Goal: Book appointment/travel/reservation

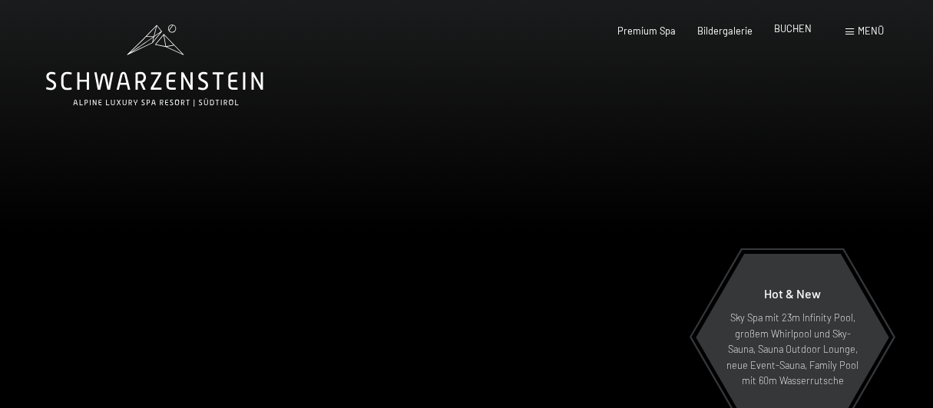
click at [794, 31] on span "BUCHEN" at bounding box center [793, 28] width 38 height 12
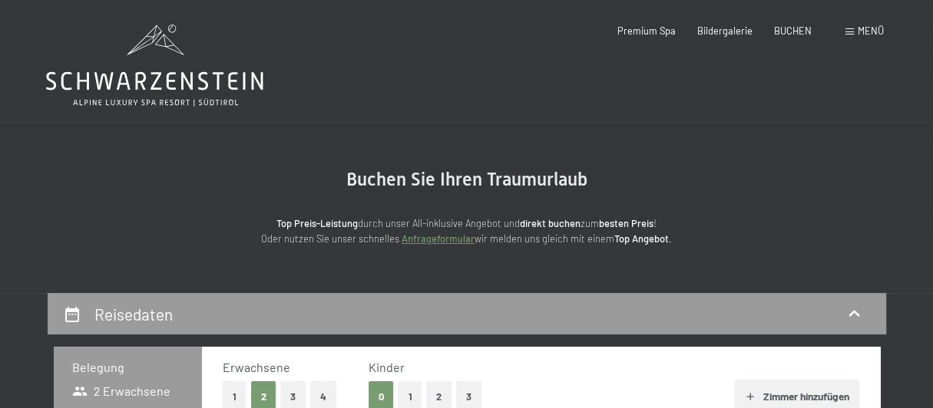
click at [794, 31] on span "BUCHEN" at bounding box center [793, 31] width 38 height 12
click at [853, 35] on div "Menü" at bounding box center [864, 32] width 38 height 14
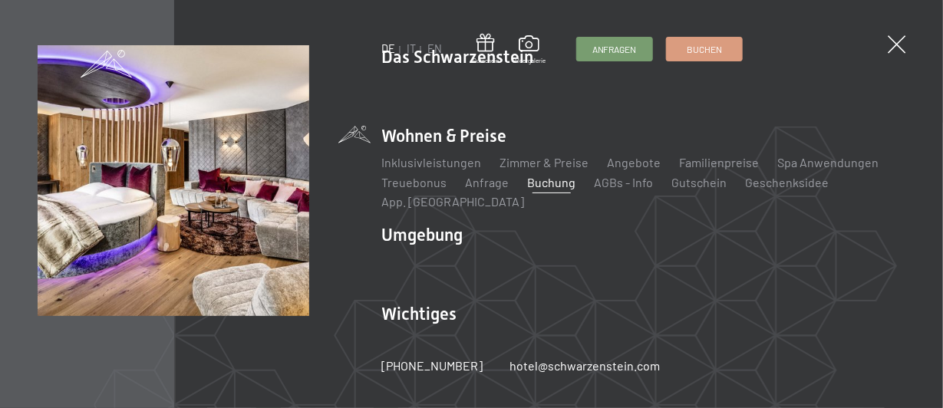
click at [921, 41] on div "DE IT EN Gutschein Bildergalerie Anfragen Buchen DE IT EN Das Schwarzenstein Ne…" at bounding box center [471, 204] width 943 height 408
click at [904, 46] on span at bounding box center [896, 44] width 25 height 25
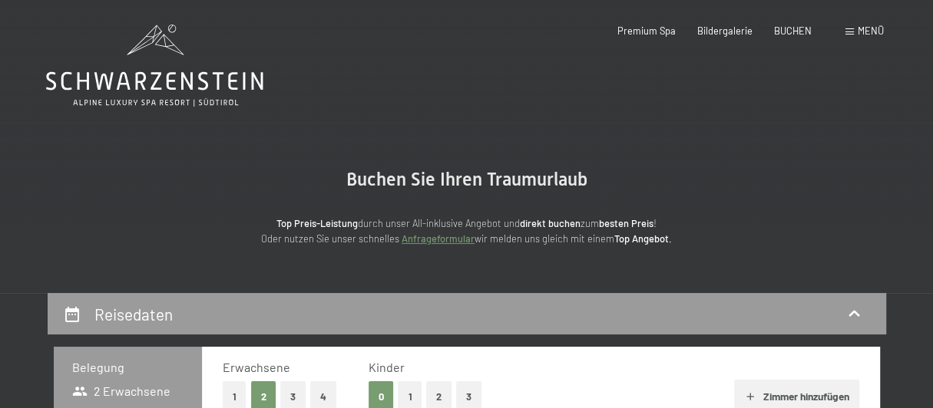
scroll to position [20, 0]
click at [169, 81] on icon at bounding box center [154, 81] width 217 height 18
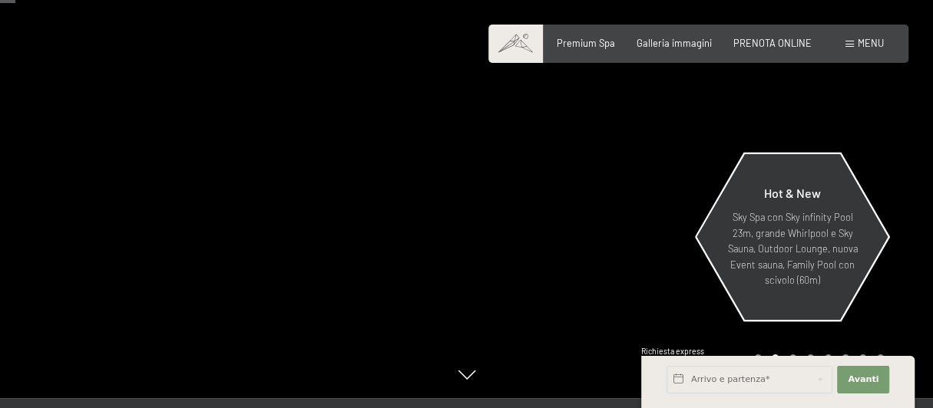
scroll to position [102, 0]
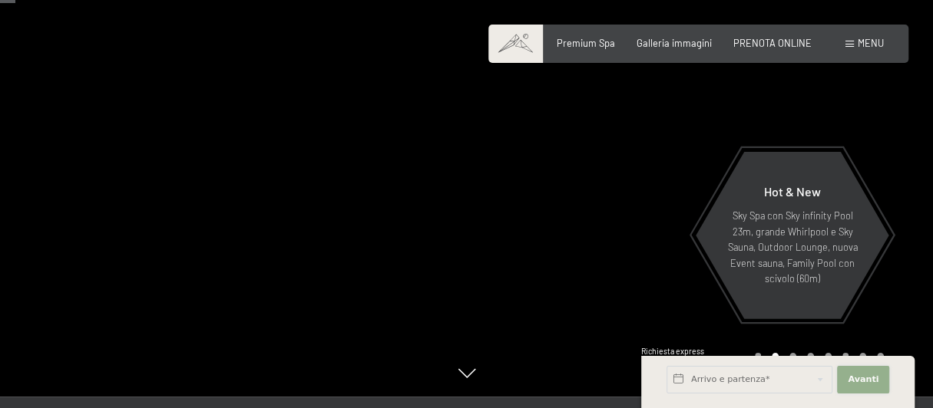
click at [869, 386] on span "Avanti" at bounding box center [862, 380] width 31 height 12
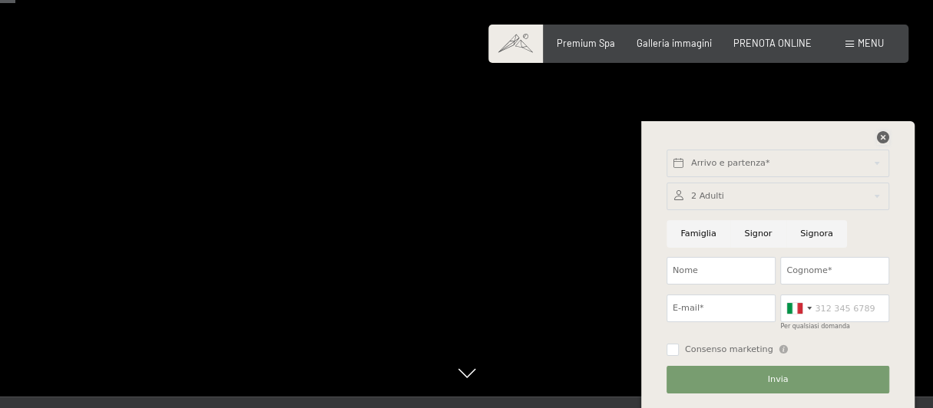
click at [880, 138] on icon at bounding box center [883, 137] width 12 height 12
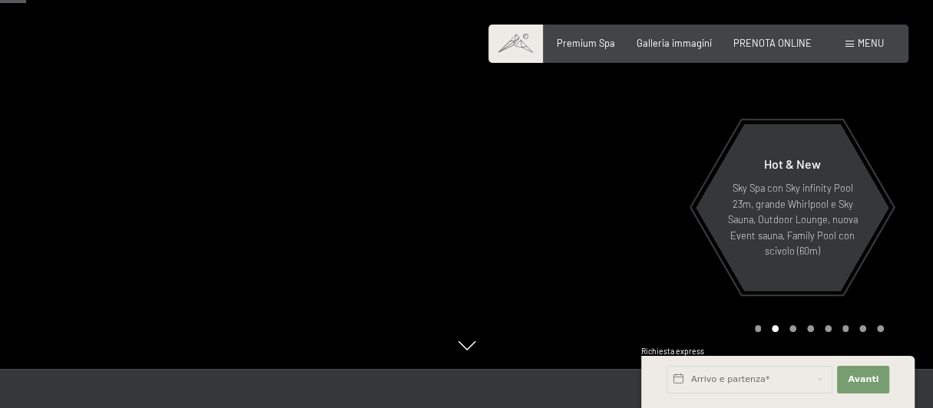
scroll to position [127, 0]
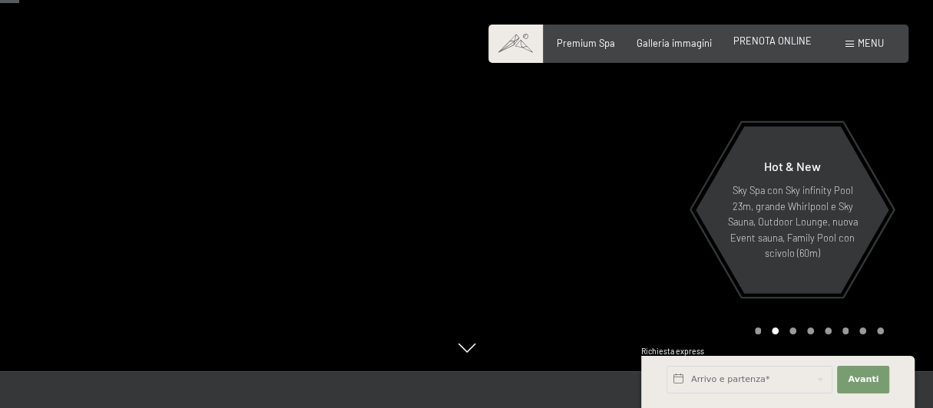
click at [771, 42] on span "PRENOTA ONLINE" at bounding box center [772, 41] width 78 height 12
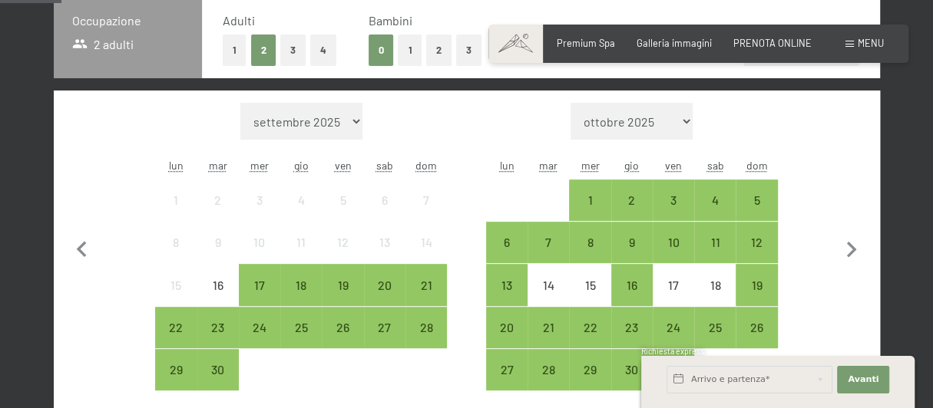
scroll to position [358, 0]
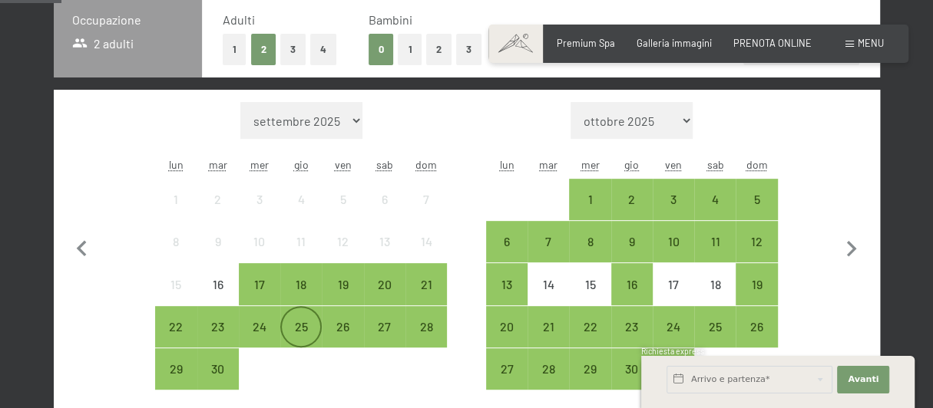
click at [304, 331] on div "25" at bounding box center [301, 340] width 38 height 38
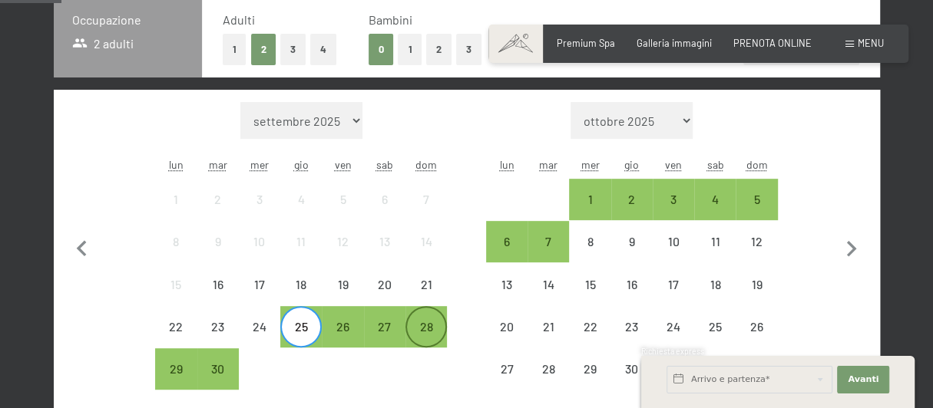
click at [427, 325] on div "28" at bounding box center [426, 340] width 38 height 38
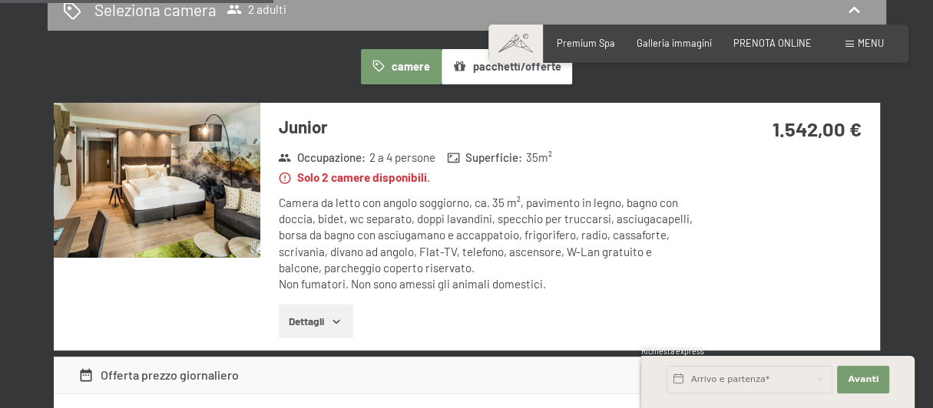
scroll to position [870, 0]
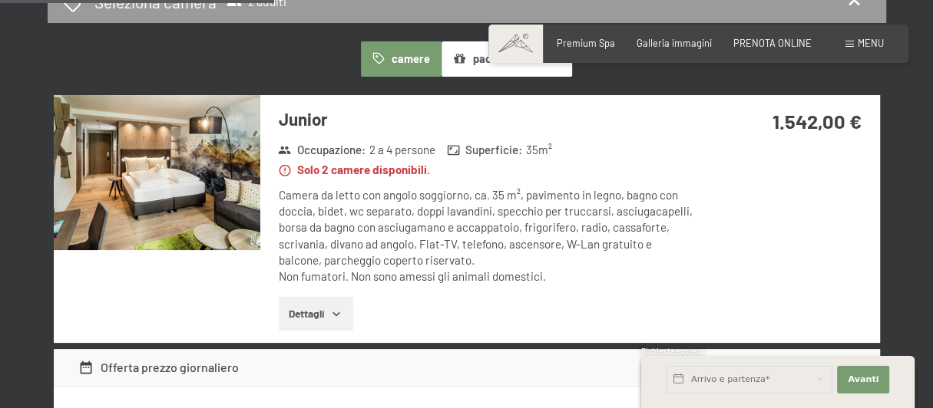
click at [332, 315] on icon "button" at bounding box center [336, 314] width 12 height 12
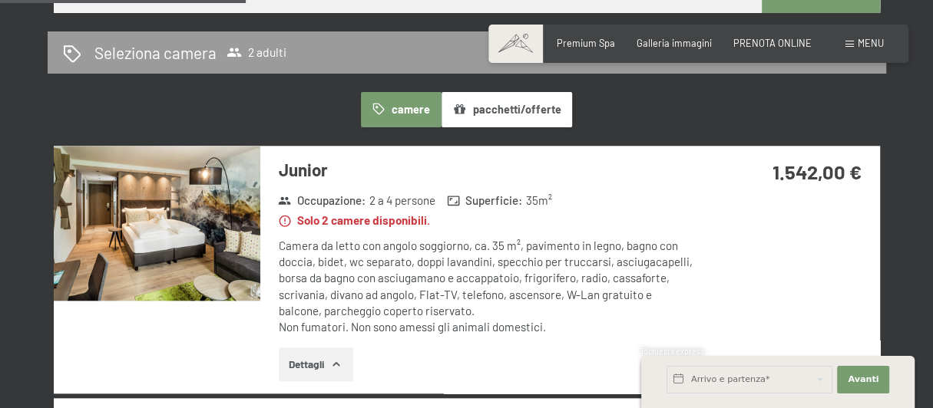
scroll to position [818, 0]
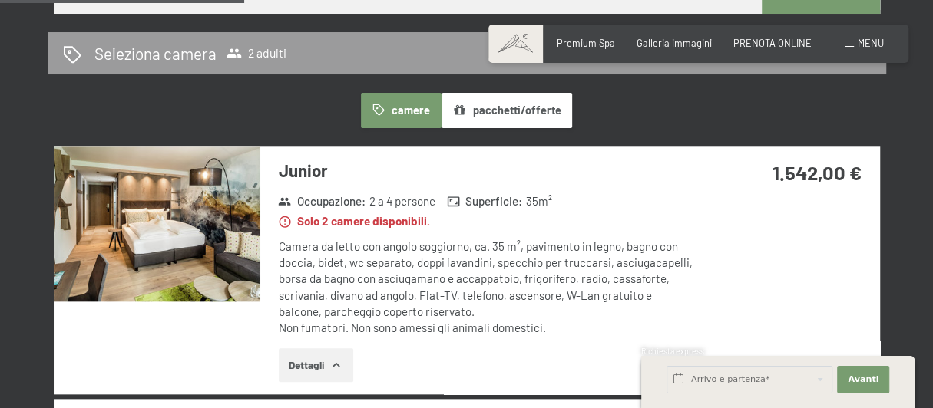
click at [177, 233] on img at bounding box center [157, 224] width 206 height 155
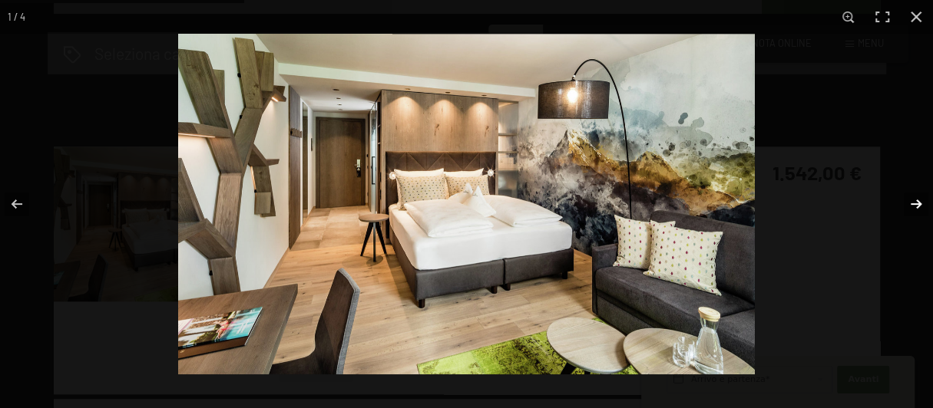
click at [913, 203] on button "button" at bounding box center [906, 204] width 54 height 77
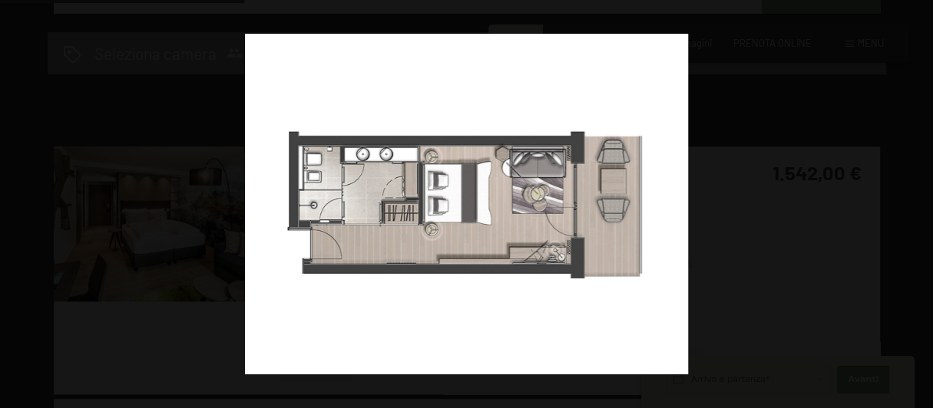
click at [913, 203] on button "button" at bounding box center [906, 204] width 54 height 77
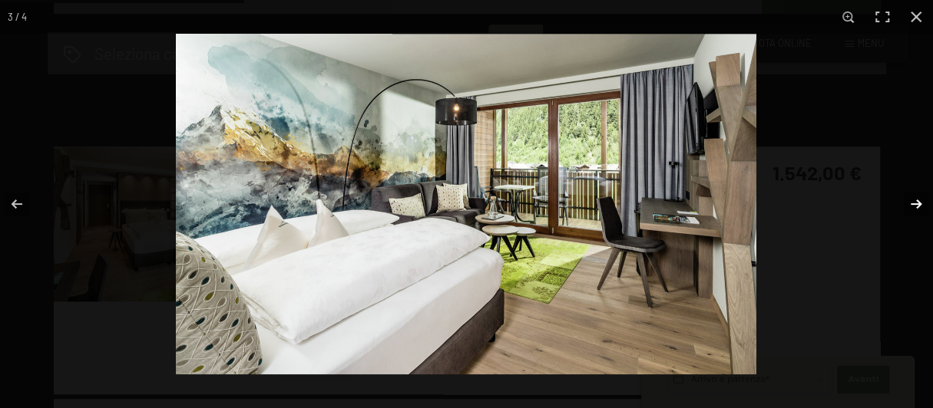
click at [914, 196] on button "button" at bounding box center [906, 204] width 54 height 77
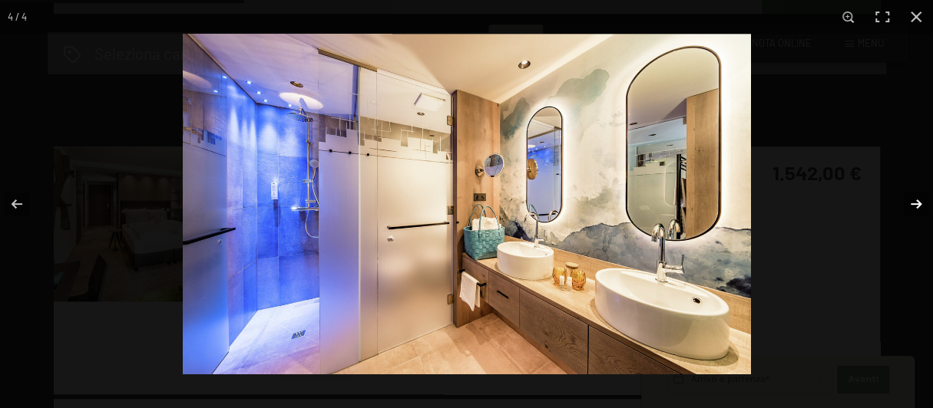
click at [914, 196] on button "button" at bounding box center [906, 204] width 54 height 77
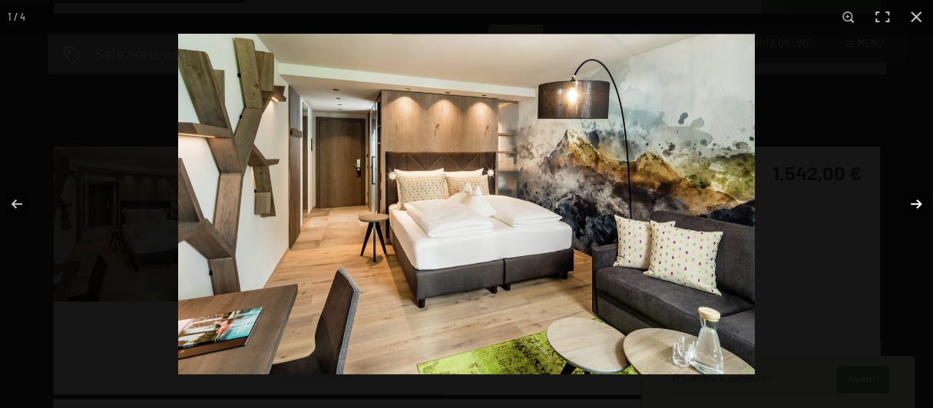
click at [914, 203] on button "button" at bounding box center [906, 204] width 54 height 77
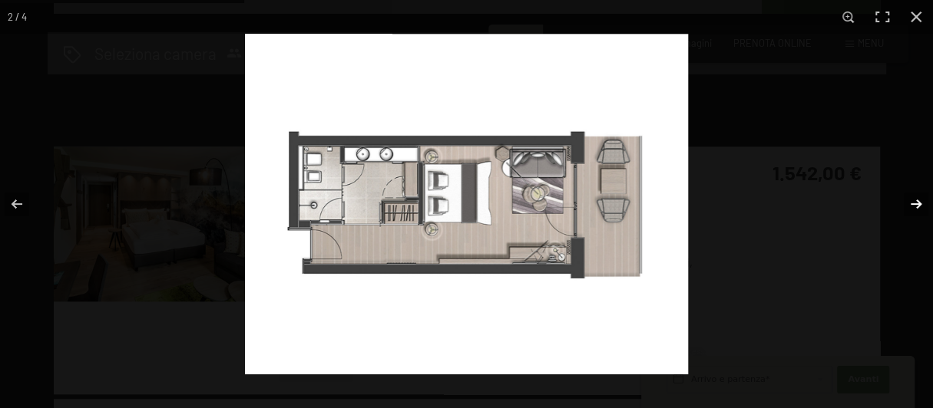
click at [914, 203] on button "button" at bounding box center [906, 204] width 54 height 77
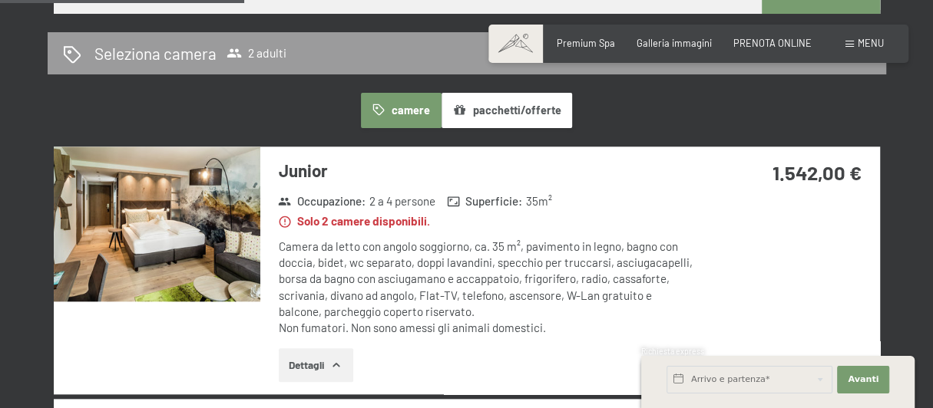
click at [0, 0] on button "button" at bounding box center [0, 0] width 0 height 0
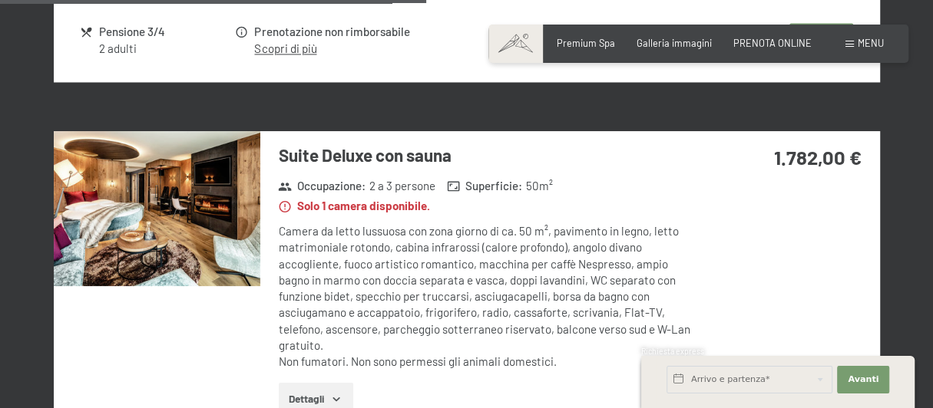
scroll to position [1432, 0]
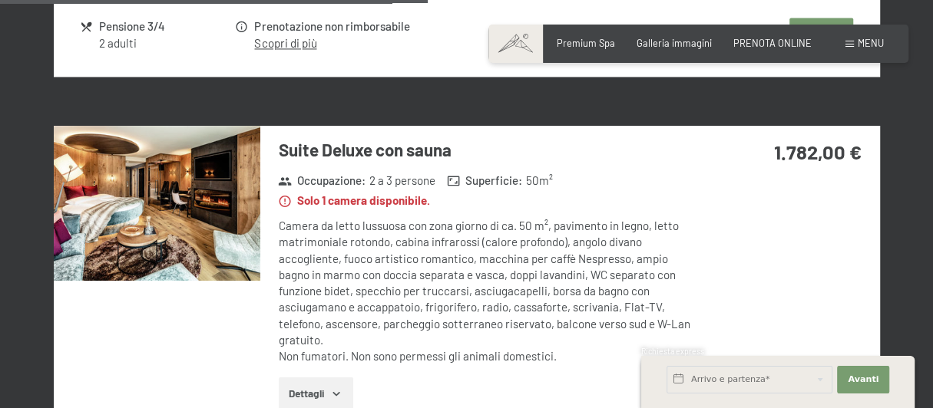
click at [132, 203] on img at bounding box center [157, 203] width 206 height 155
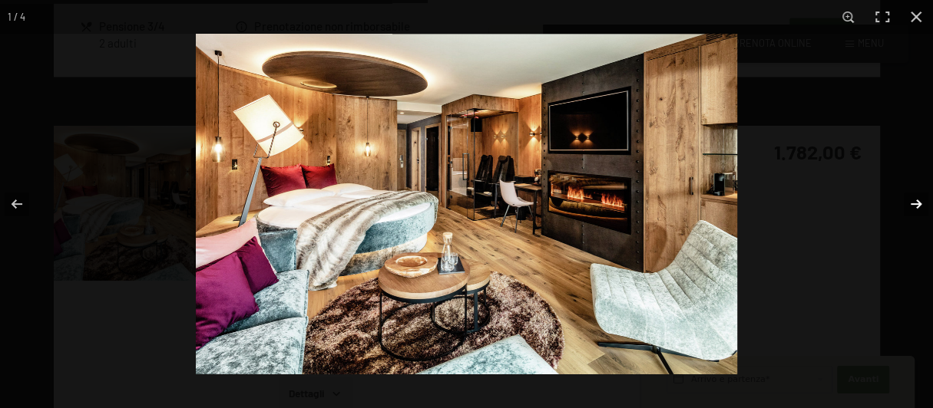
click at [915, 199] on button "button" at bounding box center [906, 204] width 54 height 77
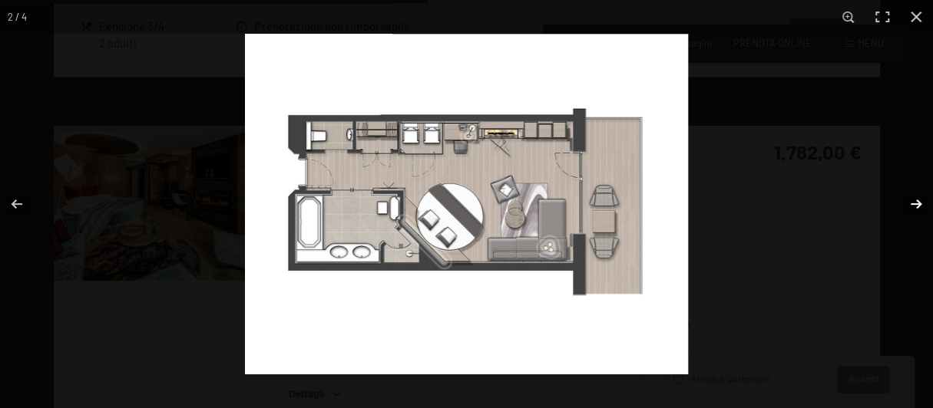
click at [915, 199] on button "button" at bounding box center [906, 204] width 54 height 77
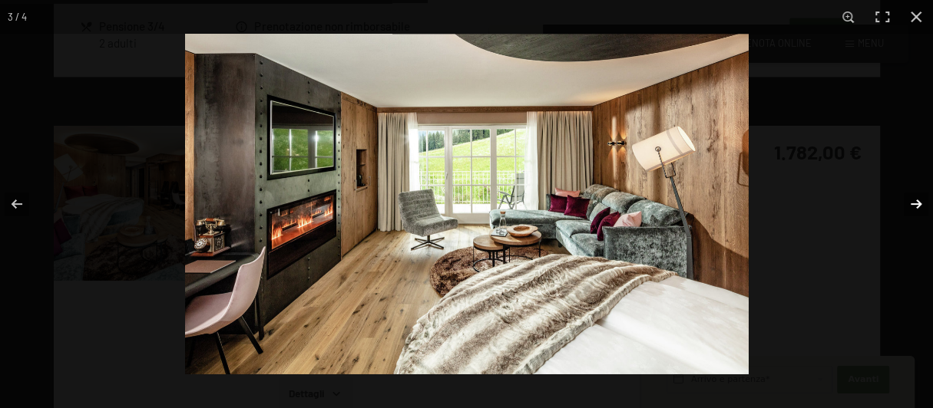
click at [913, 198] on button "button" at bounding box center [906, 204] width 54 height 77
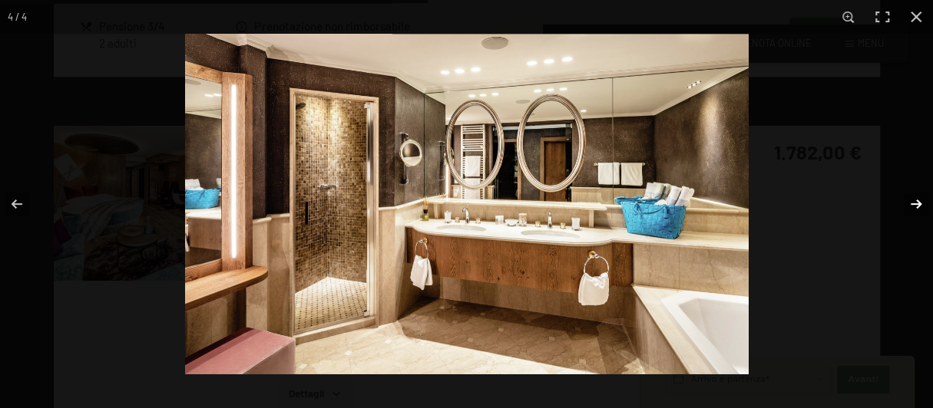
click at [913, 198] on button "button" at bounding box center [906, 204] width 54 height 77
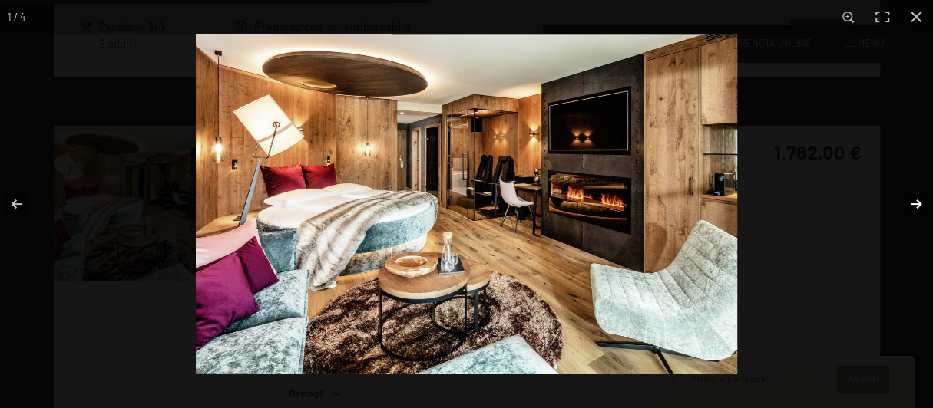
click at [913, 198] on button "button" at bounding box center [906, 204] width 54 height 77
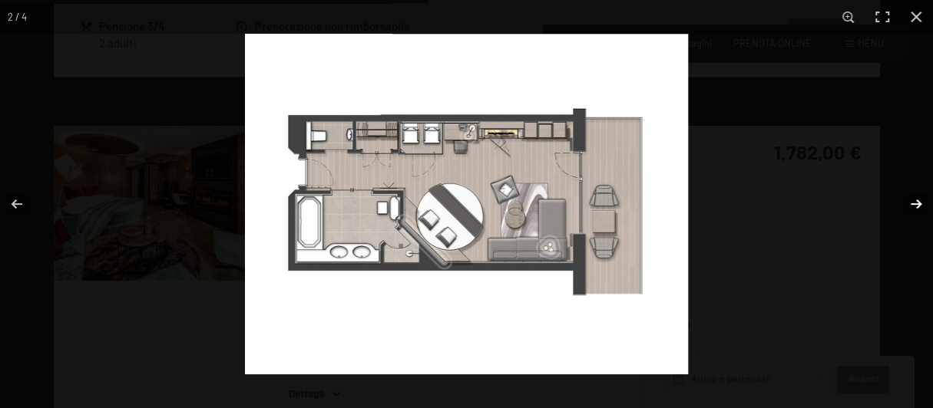
click at [913, 198] on button "button" at bounding box center [906, 204] width 54 height 77
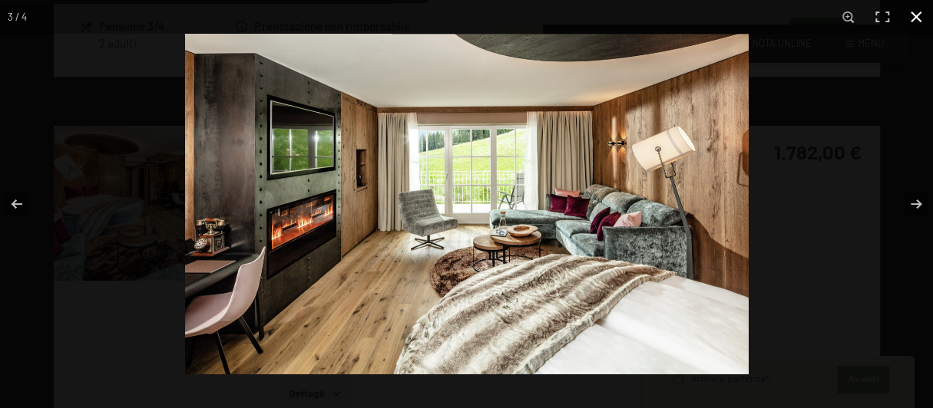
click at [913, 21] on button "button" at bounding box center [916, 17] width 34 height 34
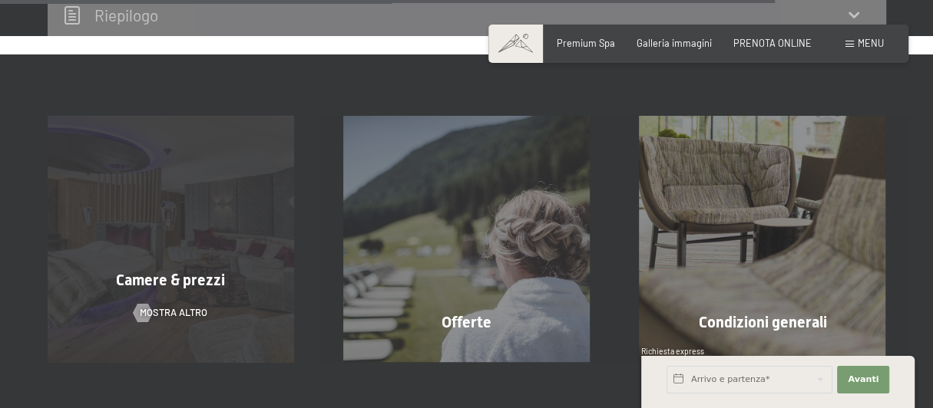
scroll to position [2660, 0]
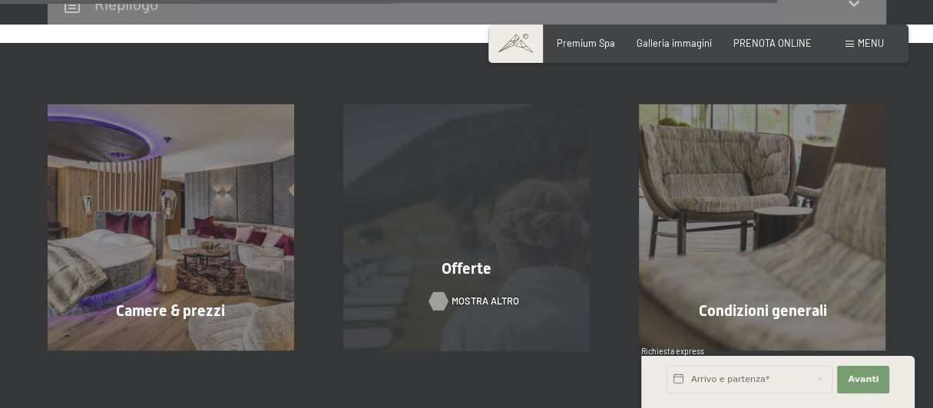
click at [474, 295] on span "mostra altro" at bounding box center [485, 302] width 68 height 14
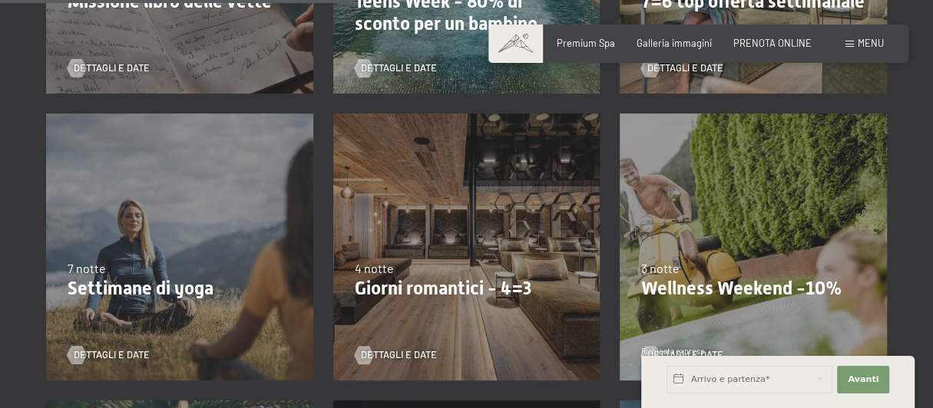
scroll to position [870, 0]
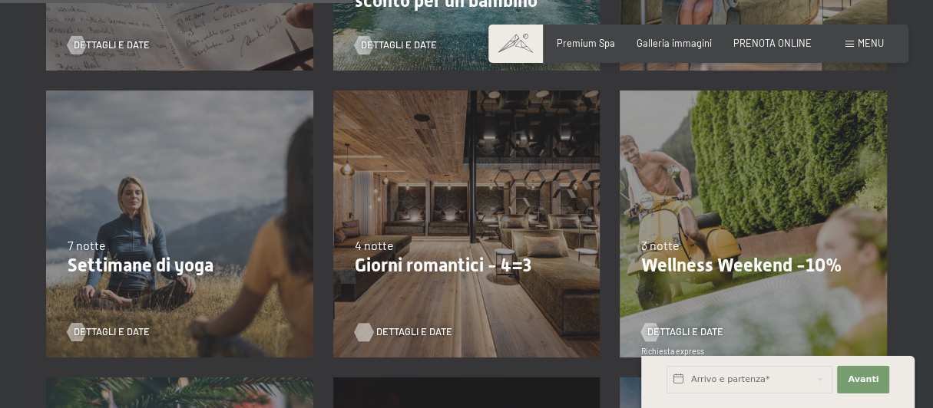
click at [420, 330] on span "Dettagli e Date" at bounding box center [414, 332] width 76 height 14
